Goal: Check status: Check status

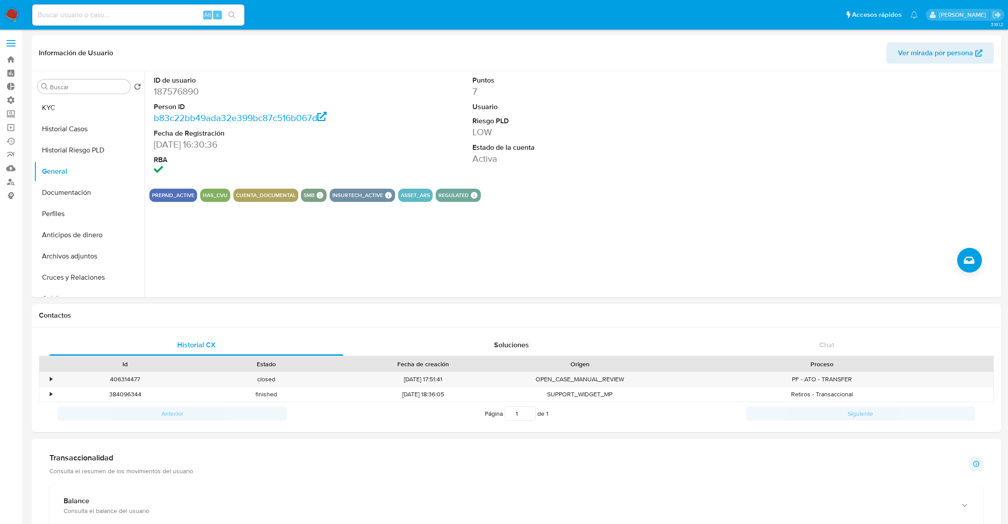
select select "10"
paste input "593815521"
type input "593815521"
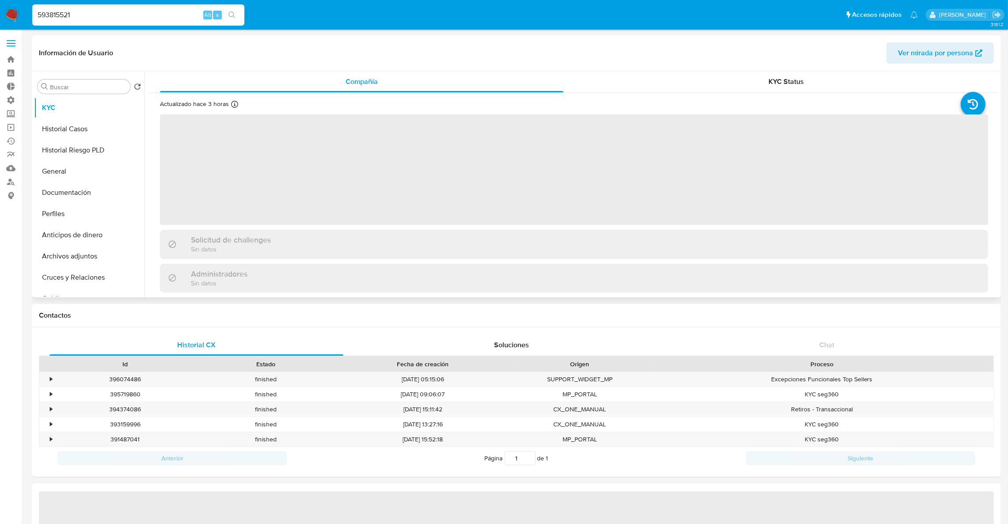
select select "10"
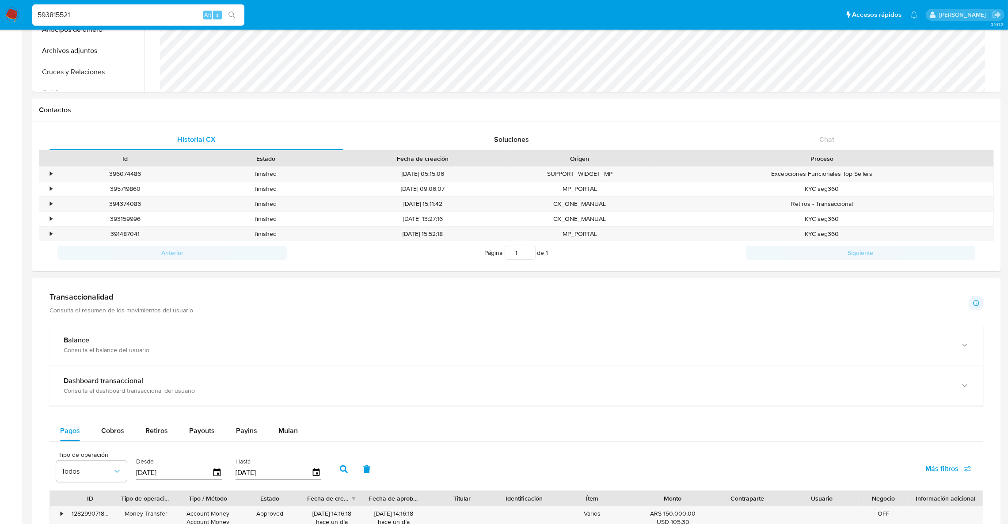
scroll to position [531, 0]
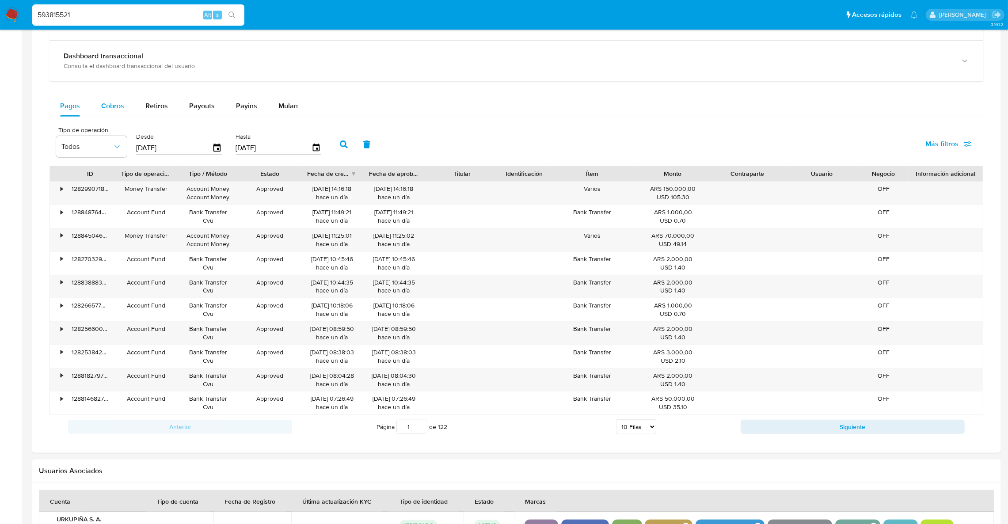
click at [118, 104] on span "Cobros" at bounding box center [112, 106] width 23 height 10
select select "10"
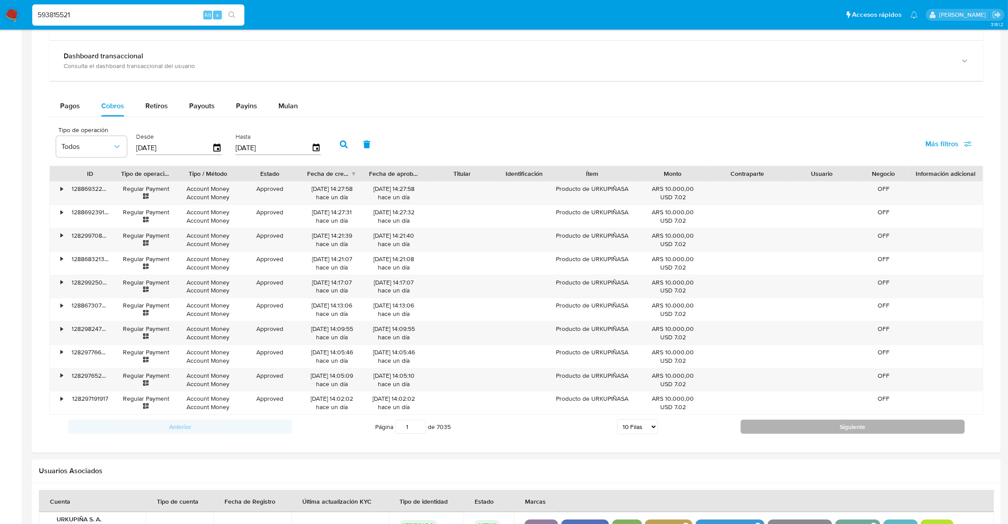
click at [766, 426] on button "Siguiente" at bounding box center [853, 427] width 224 height 14
click at [768, 431] on button "Siguiente" at bounding box center [853, 427] width 224 height 14
type input "4"
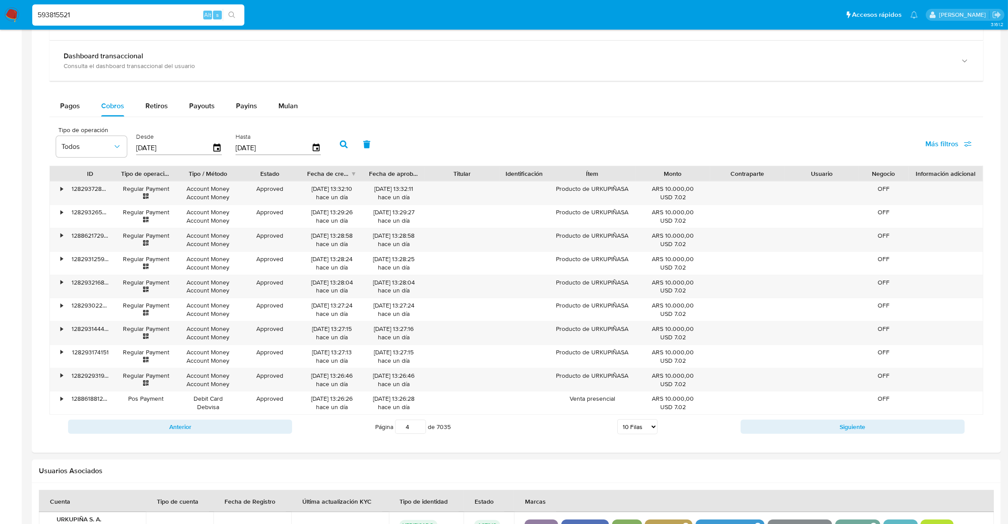
click at [652, 427] on select "5 Filas 10 Filas 20 Filas 25 Filas 50 Filas 100 Filas" at bounding box center [638, 427] width 40 height 15
select select "100"
click at [618, 422] on select "5 Filas 10 Filas 20 Filas 25 Filas 50 Filas 100 Filas" at bounding box center [638, 427] width 40 height 15
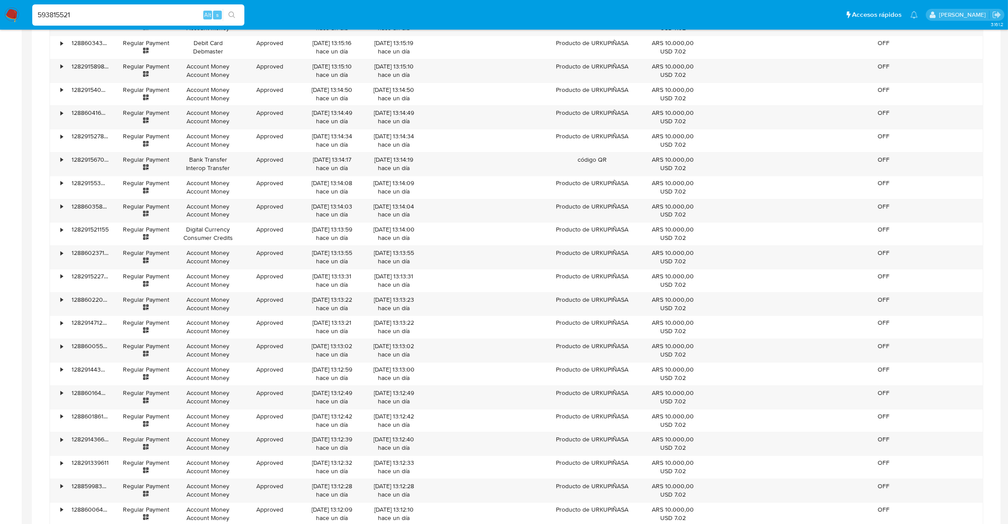
scroll to position [2736, 0]
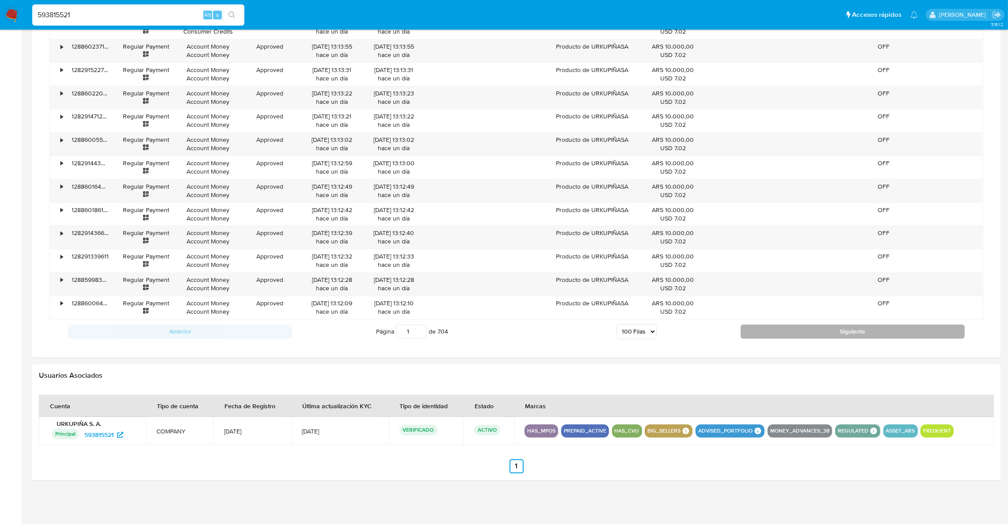
click at [773, 329] on button "Siguiente" at bounding box center [853, 332] width 224 height 14
click at [760, 329] on button "Siguiente" at bounding box center [853, 332] width 224 height 14
click at [770, 337] on button "Siguiente" at bounding box center [853, 332] width 224 height 14
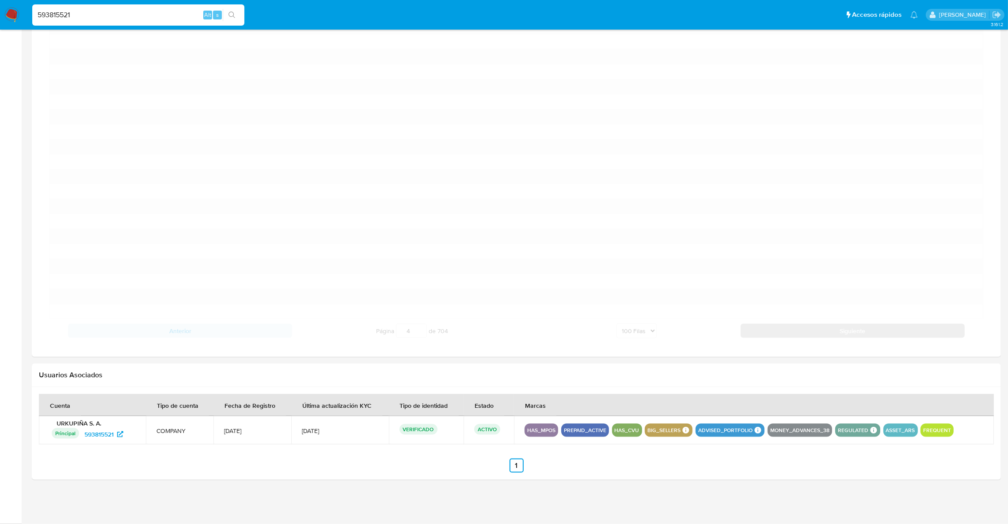
scroll to position [1901, 0]
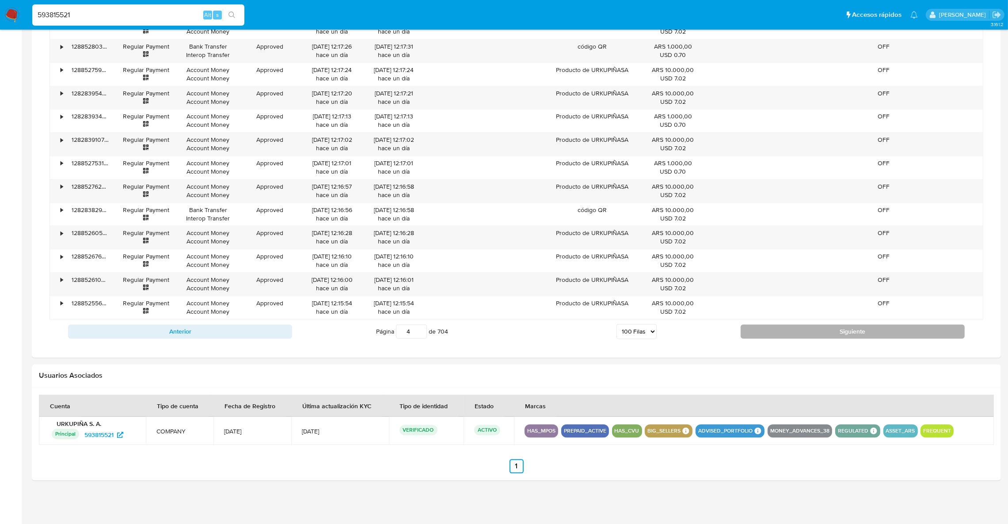
click at [770, 336] on button "Siguiente" at bounding box center [853, 332] width 224 height 14
type input "5"
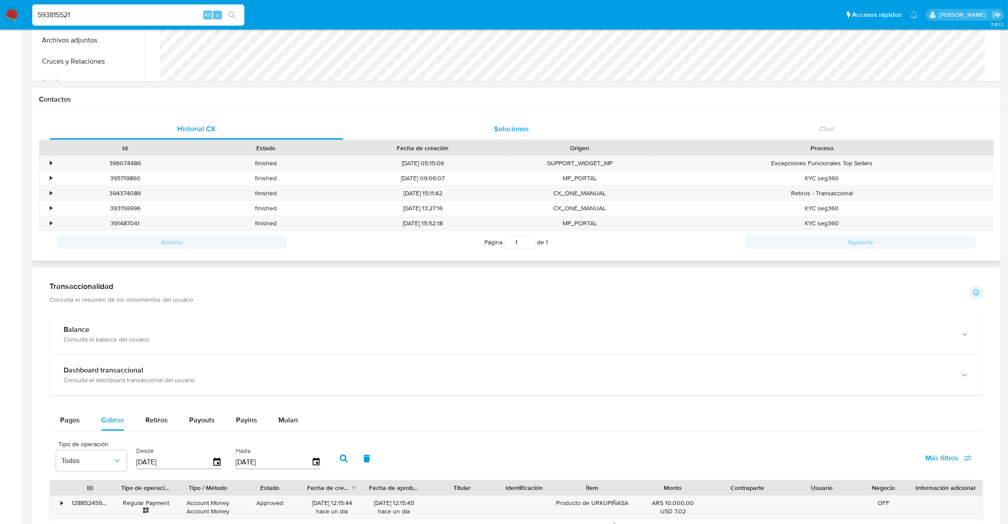
scroll to position [0, 0]
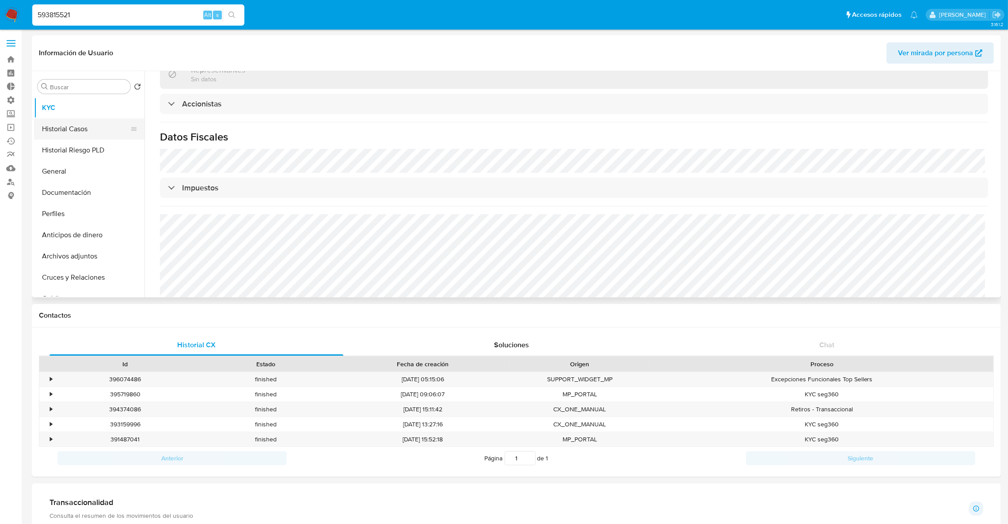
click at [68, 123] on button "Historial Casos" at bounding box center [85, 128] width 103 height 21
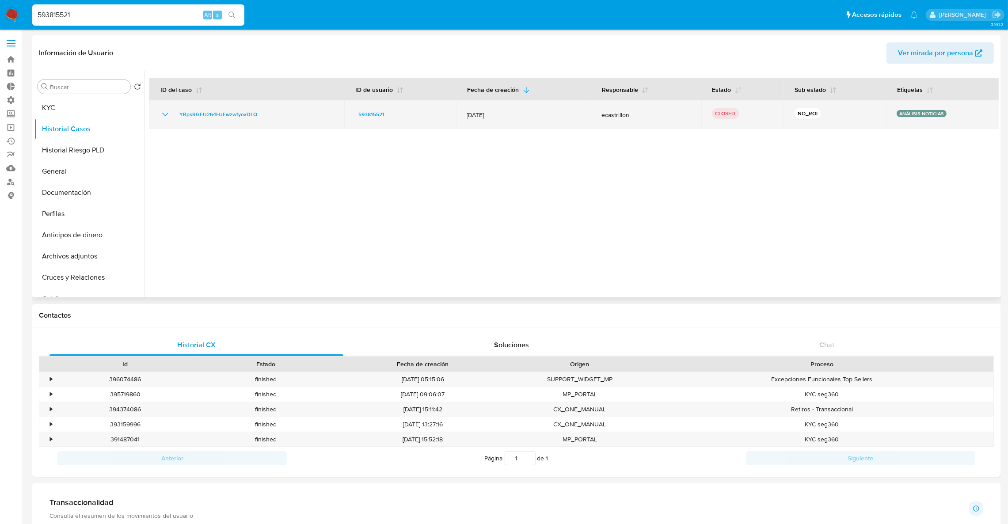
click at [165, 123] on td "YRpsRGEU264HJFwzwfyoxDLQ" at bounding box center [246, 114] width 195 height 28
click at [161, 115] on icon "Mostrar/Ocultar" at bounding box center [165, 114] width 11 height 11
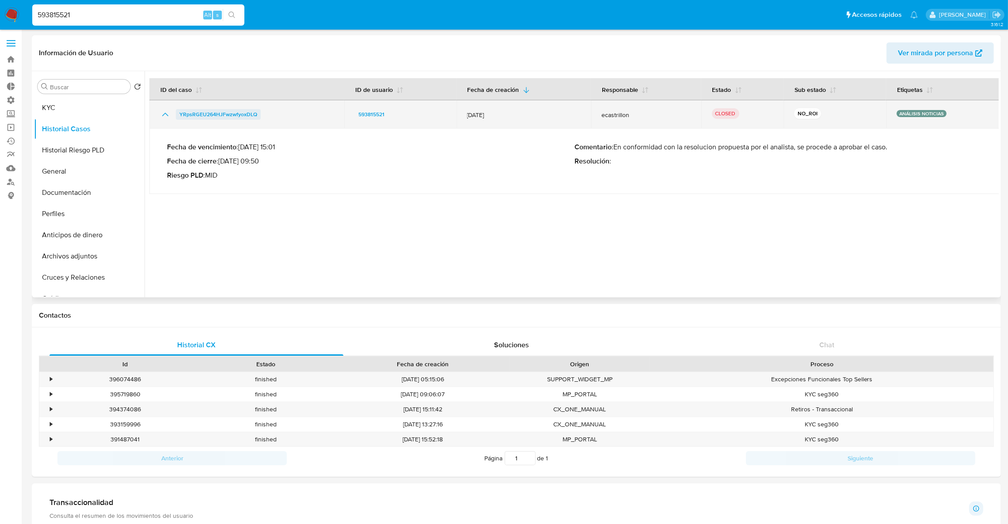
click at [225, 116] on span "YRpsRGEU264HJFwzwfyoxDLQ" at bounding box center [218, 114] width 78 height 11
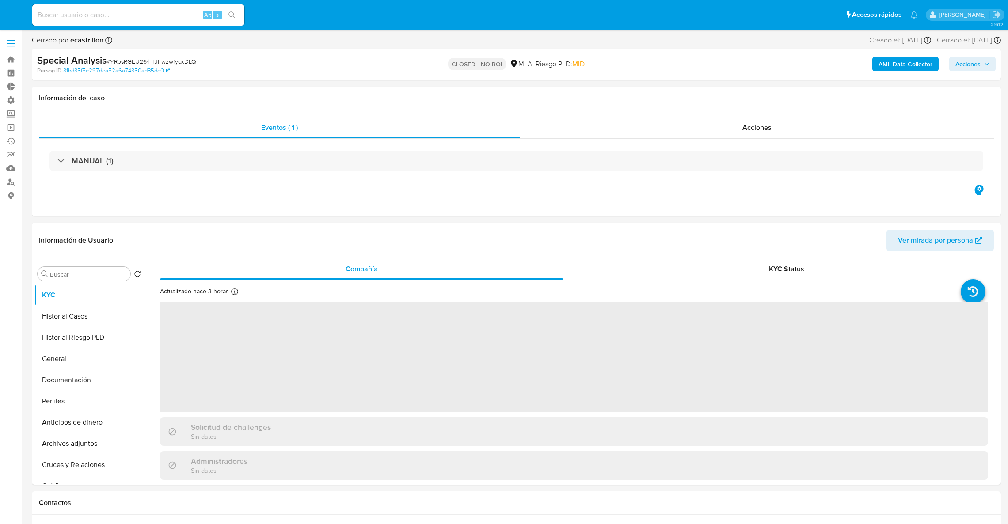
select select "10"
